Goal: Task Accomplishment & Management: Complete application form

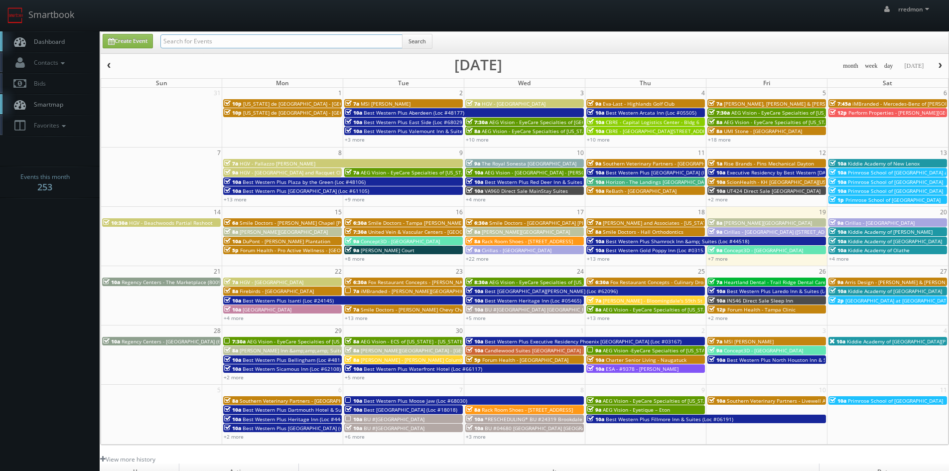
click at [230, 41] on input "text" at bounding box center [281, 41] width 242 height 14
type input "landrys"
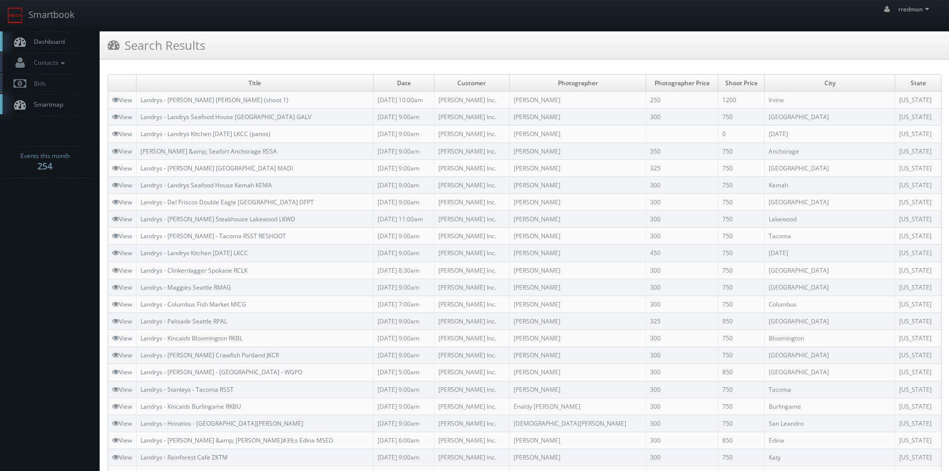
click at [213, 95] on td "Landrys - [PERSON_NAME] [PERSON_NAME] (shoot 1)" at bounding box center [255, 100] width 237 height 17
click at [222, 117] on link "Landrys - Landrys Seafood House Galveston GALV" at bounding box center [226, 117] width 171 height 8
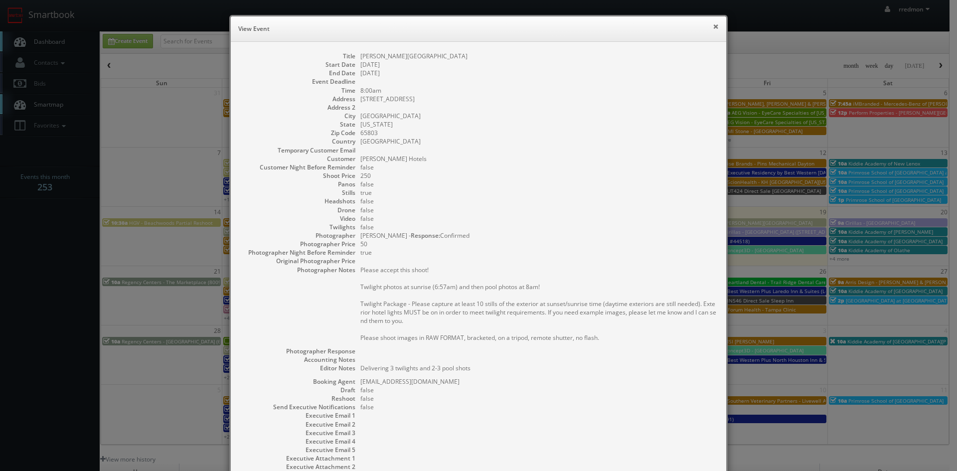
click at [713, 28] on button "×" at bounding box center [716, 26] width 6 height 7
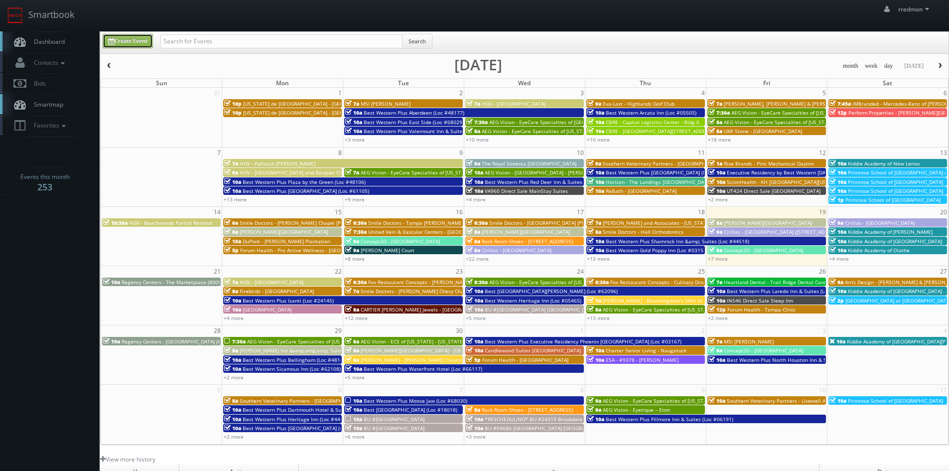
click at [144, 37] on link "Create Event" at bounding box center [128, 41] width 50 height 14
type input "09/19/2025"
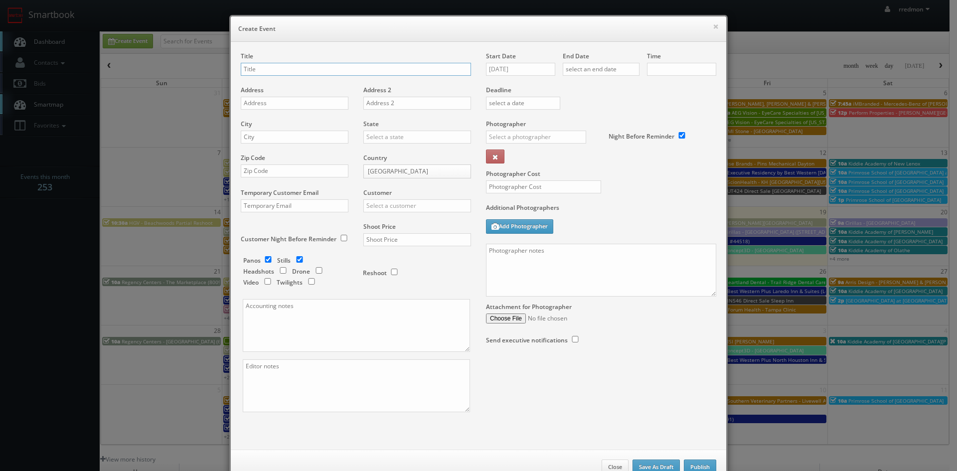
checkbox input "true"
type input "10:00am"
checkbox input "true"
paste input "Saltgrass - Houston"
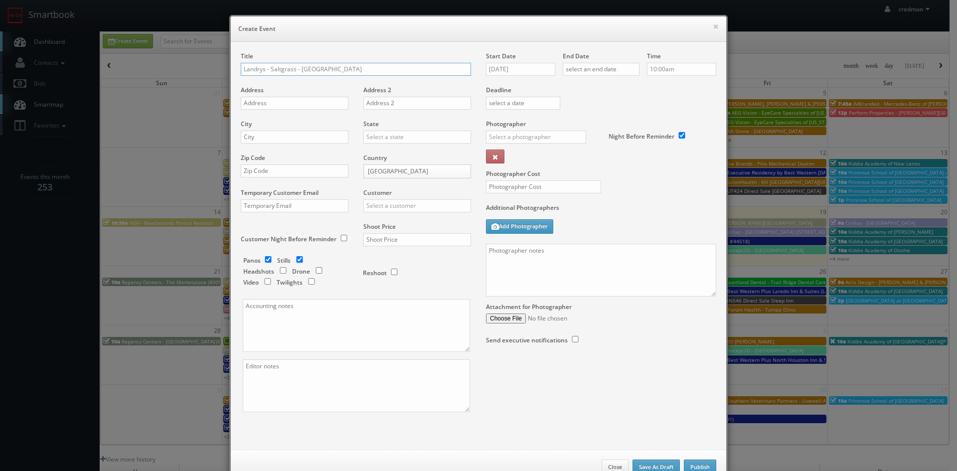
click at [296, 68] on input "Landrys - Saltgrass - Houston" at bounding box center [356, 69] width 230 height 13
click at [344, 72] on input "Landrys - Saltgrass Houston" at bounding box center [356, 69] width 230 height 13
paste input "SGGG"
click at [317, 67] on input "Landrys - Saltgrass HoustonSGGG" at bounding box center [356, 69] width 230 height 13
type input "Landrys - Saltgrass Houston SGGG"
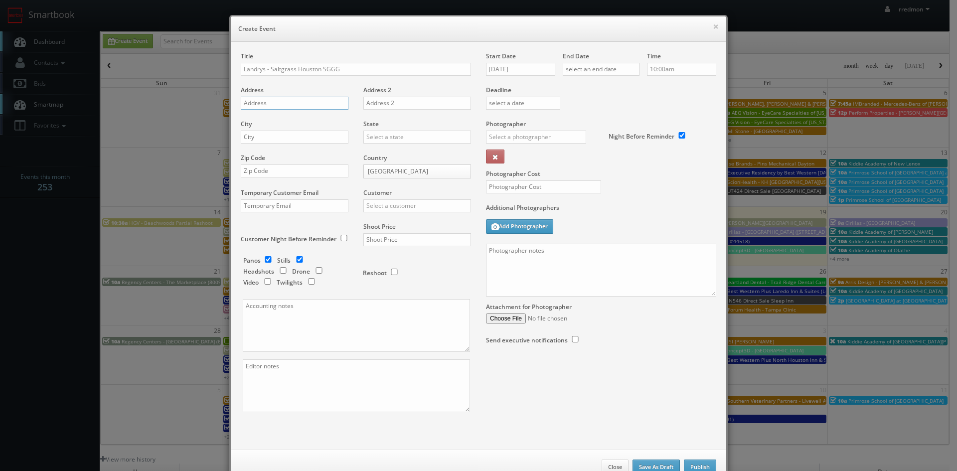
click at [318, 102] on input "text" at bounding box center [295, 103] width 108 height 13
paste input "300 Gulfgate Mall"
type input "300 Gulfgate Mall"
click at [313, 137] on input "text" at bounding box center [295, 137] width 108 height 13
type input "Houston"
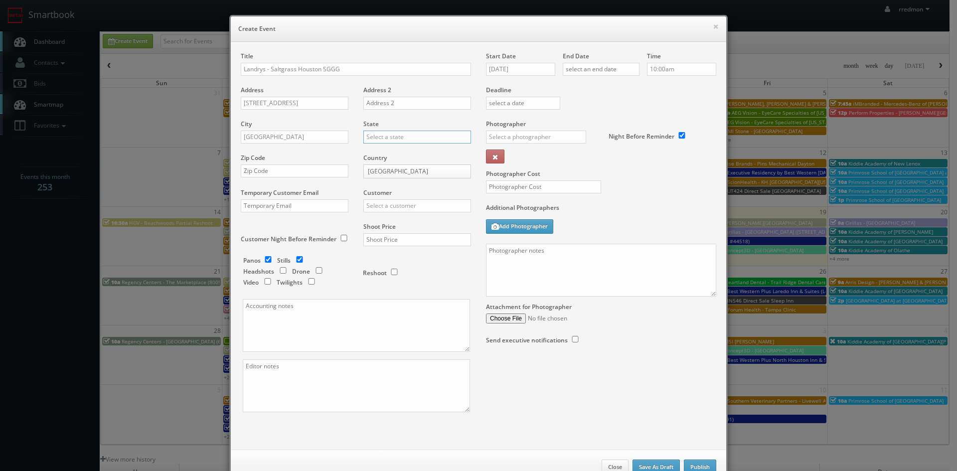
click at [392, 136] on input "text" at bounding box center [417, 137] width 108 height 13
click at [407, 237] on div "[US_STATE]" at bounding box center [417, 237] width 107 height 16
type input "[US_STATE]"
paste input "77087"
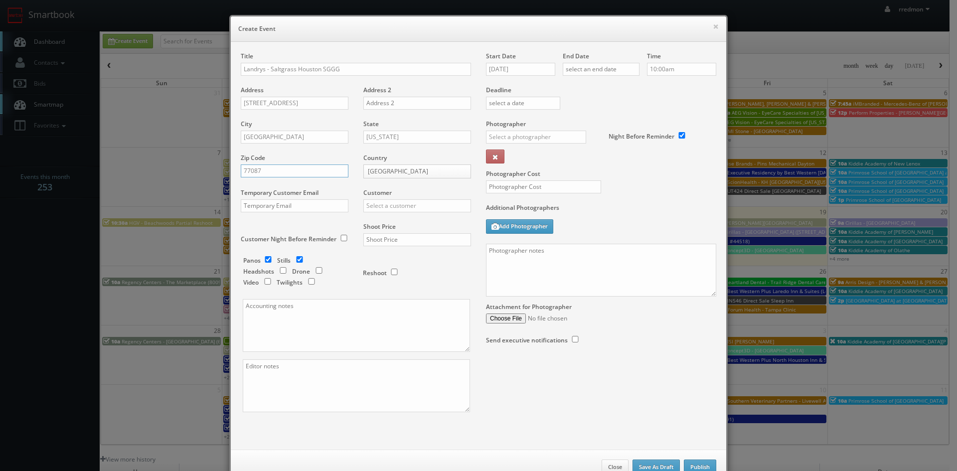
type input "77087"
click at [420, 205] on input "text" at bounding box center [417, 205] width 108 height 13
click at [407, 239] on div "[PERSON_NAME] Inc." at bounding box center [417, 238] width 107 height 16
type input "[PERSON_NAME] Inc."
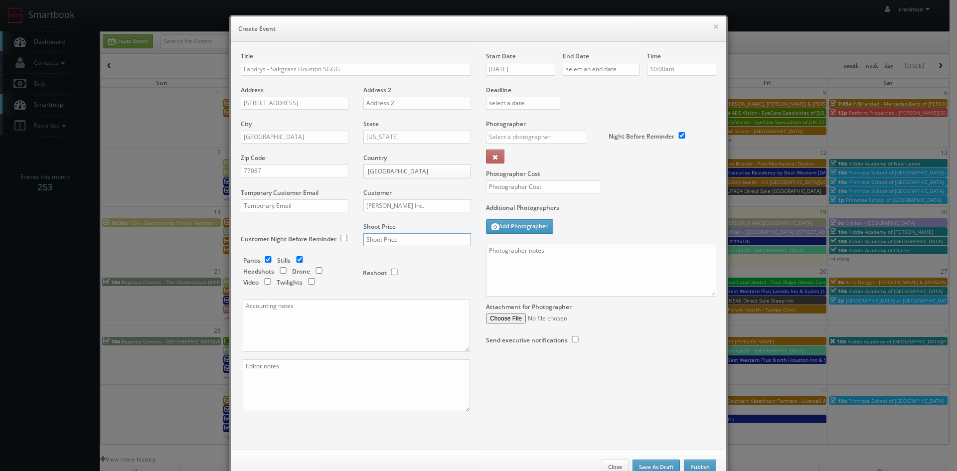
click at [395, 241] on input "text" at bounding box center [417, 239] width 108 height 13
type input "750"
click at [298, 311] on textarea at bounding box center [356, 325] width 227 height 53
click at [502, 73] on input "09/19/2025" at bounding box center [520, 69] width 69 height 13
click at [526, 177] on td "30" at bounding box center [521, 174] width 13 height 14
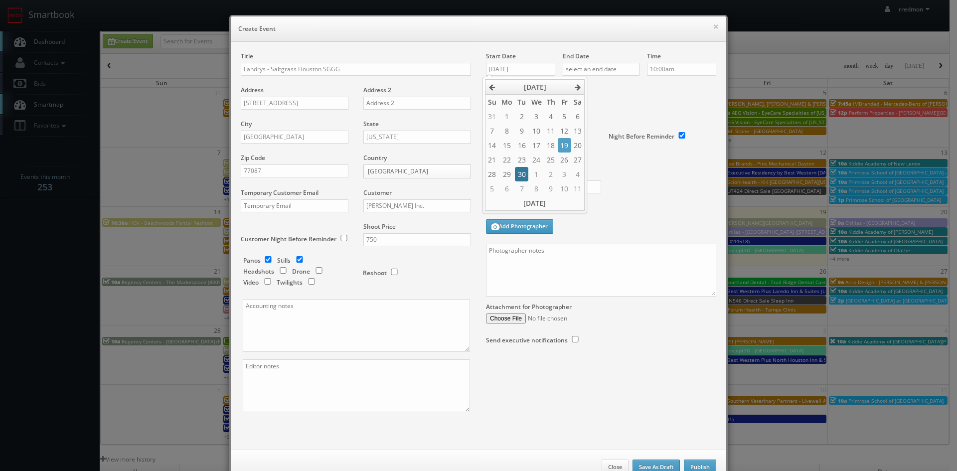
type input "09/30/2025"
click at [593, 72] on input "text" at bounding box center [601, 69] width 77 height 13
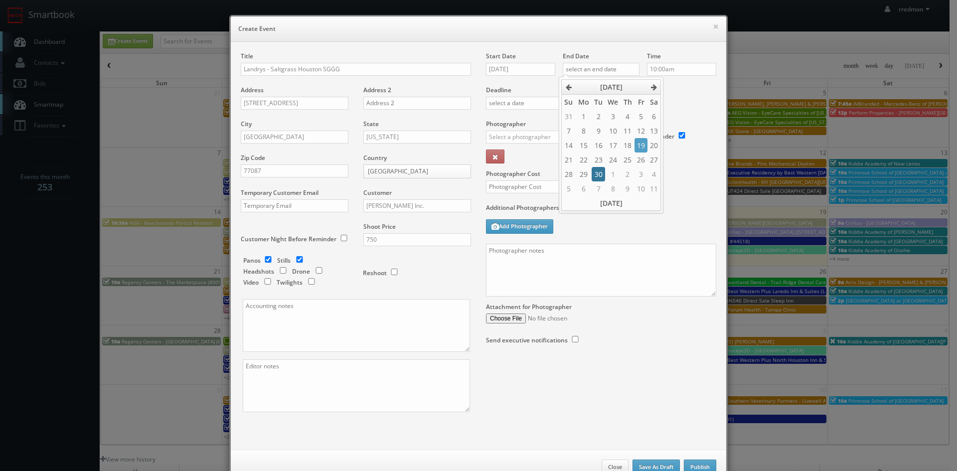
click at [602, 173] on td "30" at bounding box center [597, 174] width 13 height 14
type input "09/30/2025"
click at [677, 67] on input "10:00am" at bounding box center [681, 69] width 69 height 13
type input "9:00am"
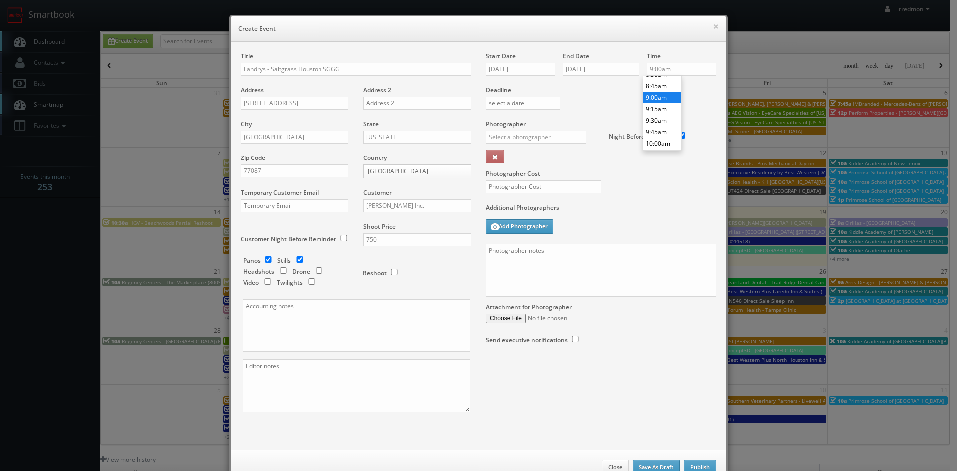
click at [664, 97] on li "9:00am" at bounding box center [662, 97] width 38 height 11
click at [518, 139] on input "text" at bounding box center [536, 137] width 100 height 13
click at [525, 153] on div "Eddie Harper" at bounding box center [539, 159] width 107 height 16
type input "Eddie Harper"
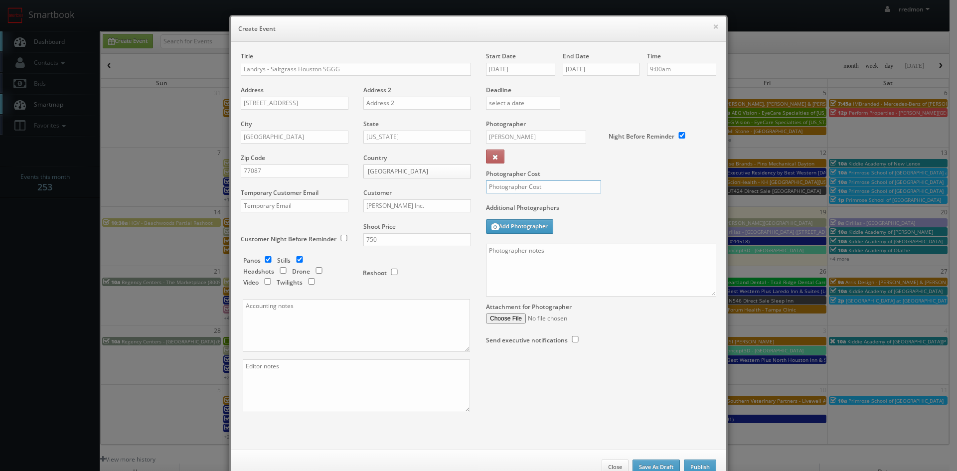
click at [533, 185] on input "text" at bounding box center [543, 186] width 115 height 13
type input "300"
click at [523, 262] on textarea at bounding box center [601, 270] width 230 height 53
paste textarea "Onsite contact is Michael Davila, 915-929-6923. Please check the forecast prior…"
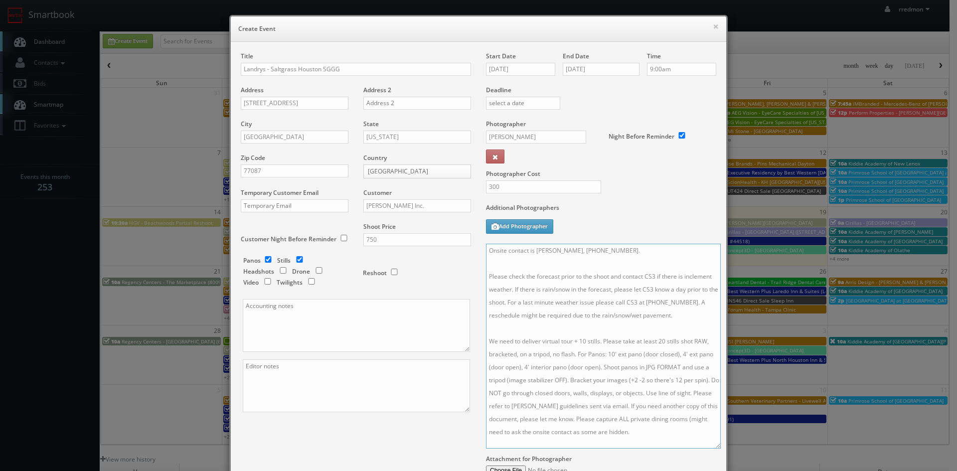
scroll to position [0, 0]
drag, startPoint x: 709, startPoint y: 294, endPoint x: 713, endPoint y: 458, distance: 164.0
click at [713, 458] on textarea "Onsite contact is Michael Davila, 915-929-6923. Please check the forecast prior…" at bounding box center [603, 352] width 234 height 217
click at [613, 251] on textarea "Onsite contact is Michael Davila, 915-929-6923. Please check the forecast prior…" at bounding box center [603, 352] width 234 height 217
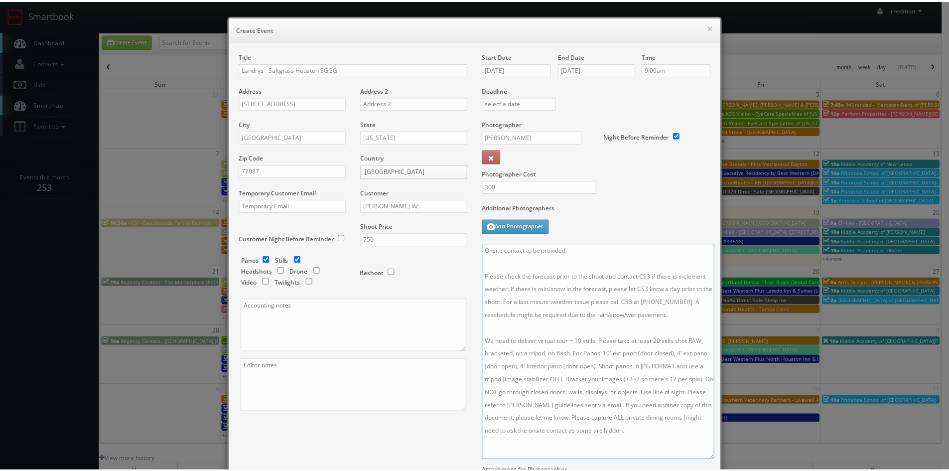
scroll to position [128, 0]
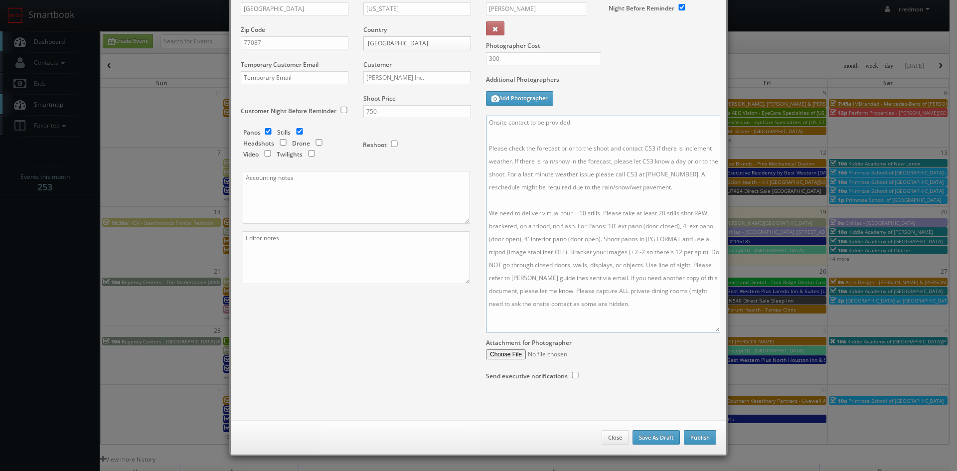
type textarea "Onsite contact to be provided. Please check the forecast prior to the shoot and…"
click at [696, 435] on button "Publish" at bounding box center [700, 437] width 32 height 15
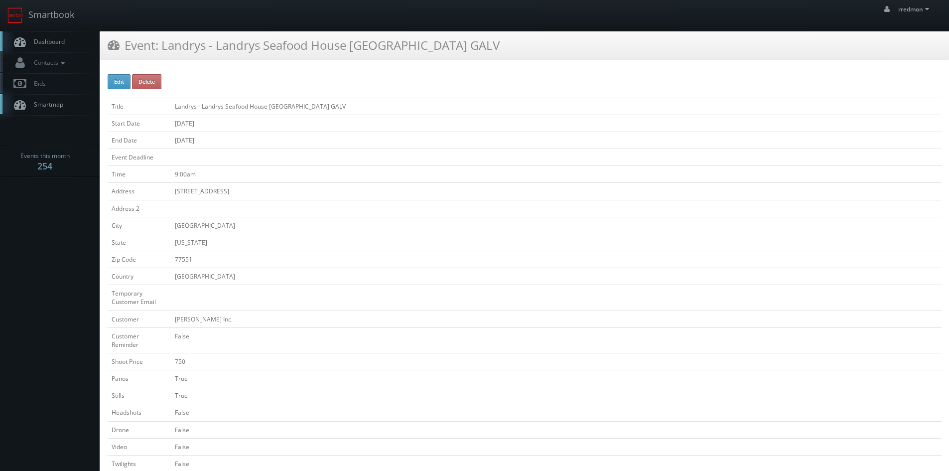
scroll to position [299, 0]
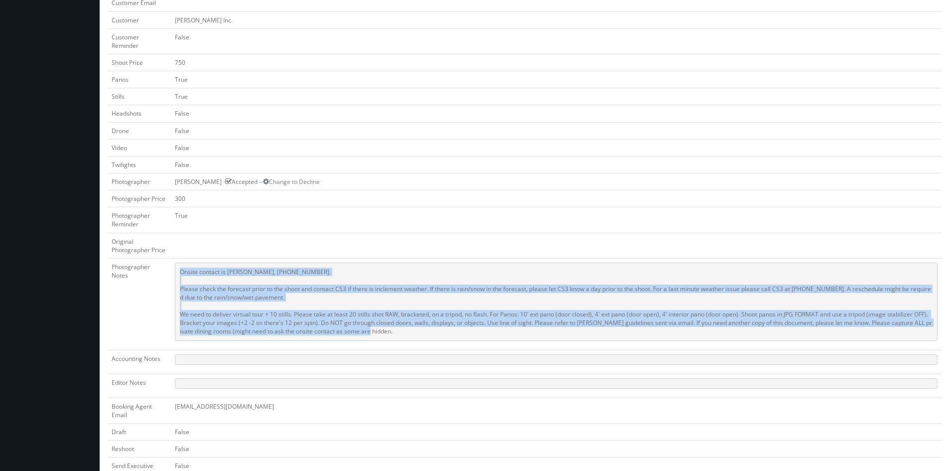
drag, startPoint x: 402, startPoint y: 333, endPoint x: 178, endPoint y: 272, distance: 231.8
click at [178, 272] on pre "Onsite contact is [PERSON_NAME], [PHONE_NUMBER]. Please check the forecast prio…" at bounding box center [556, 302] width 763 height 78
copy pre "Onsite contact is Michael Davila, 915-929-6923. Please check the forecast prior…"
